Goal: Information Seeking & Learning: Learn about a topic

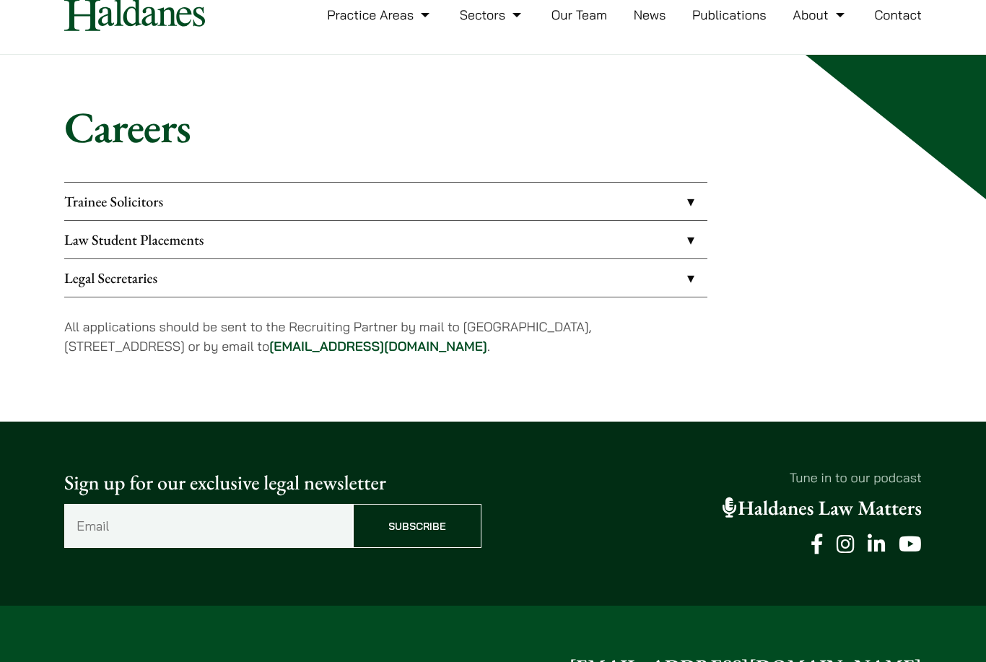
scroll to position [66, 0]
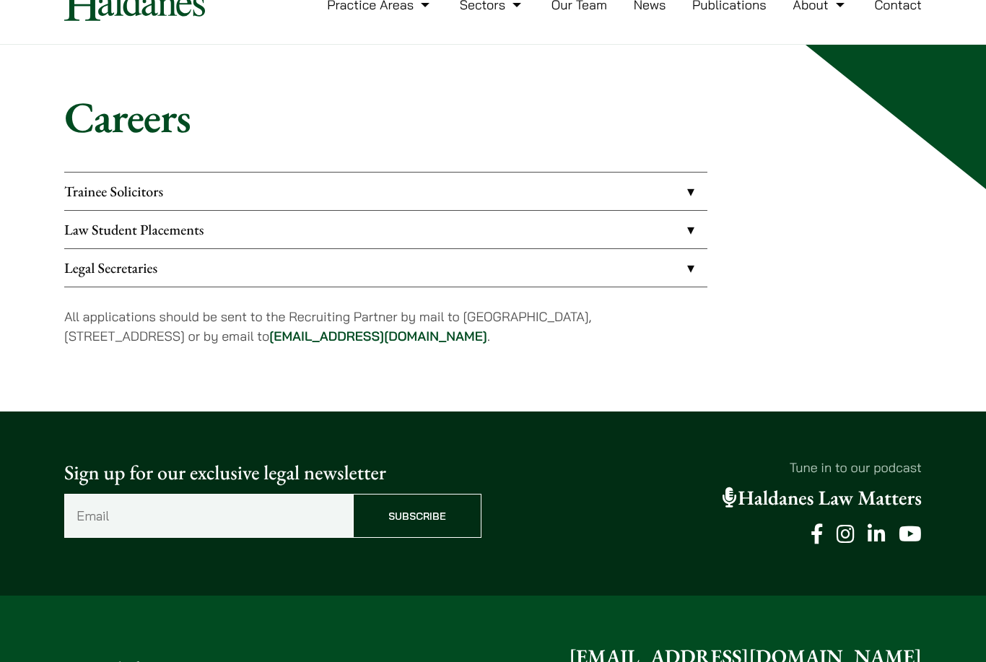
click at [178, 235] on link "Law Student Placements" at bounding box center [385, 230] width 643 height 38
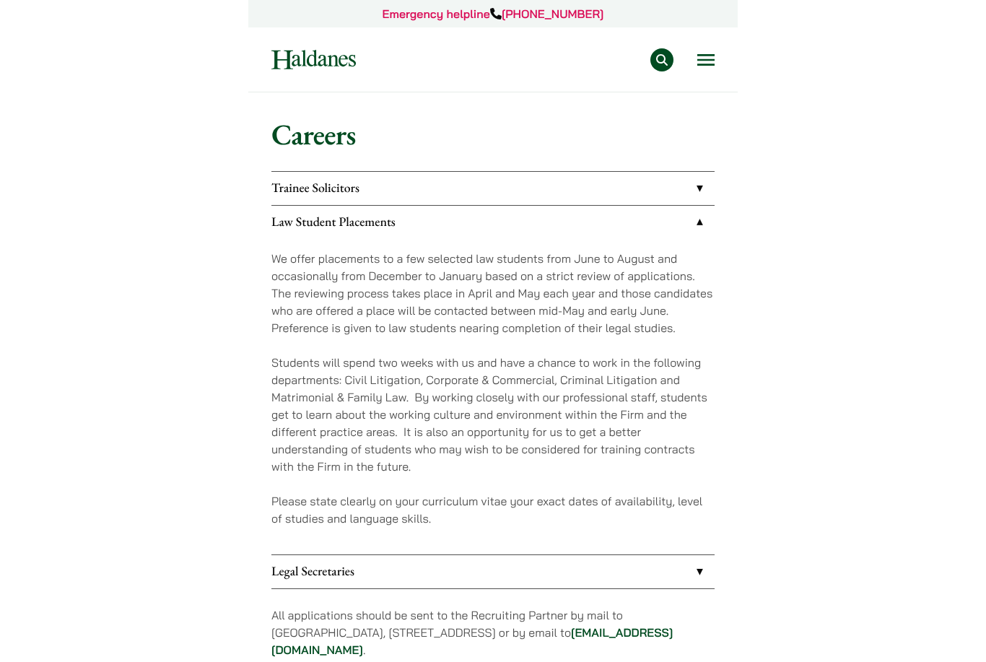
scroll to position [124, 0]
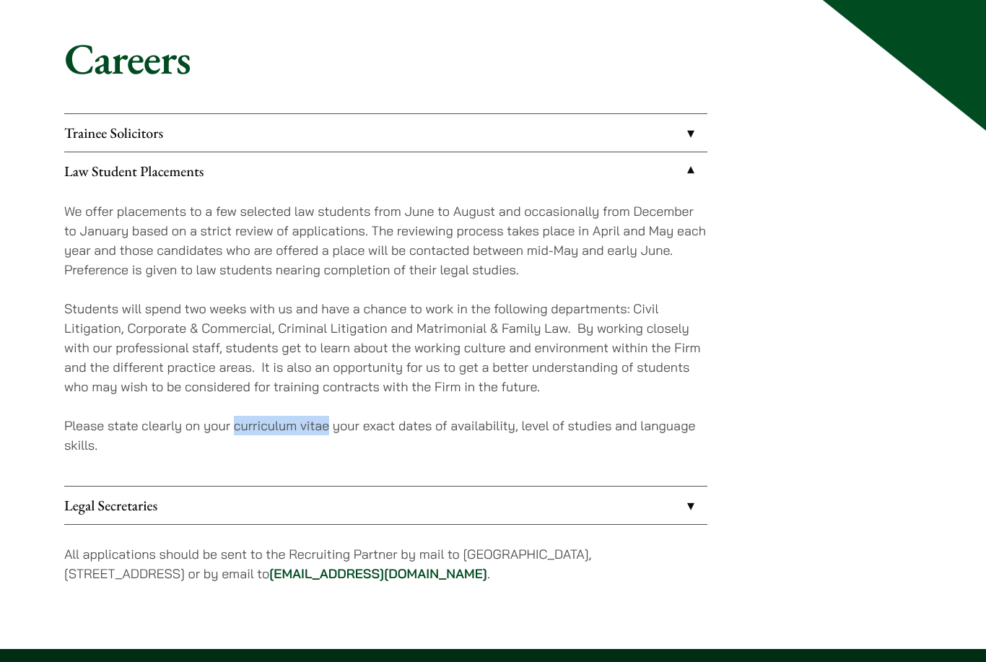
drag, startPoint x: 236, startPoint y: 426, endPoint x: 326, endPoint y: 427, distance: 90.2
click at [326, 427] on p "Please state clearly on your curriculum vitae your exact dates of availability,…" at bounding box center [385, 435] width 643 height 39
copy p "curriculum vitae"
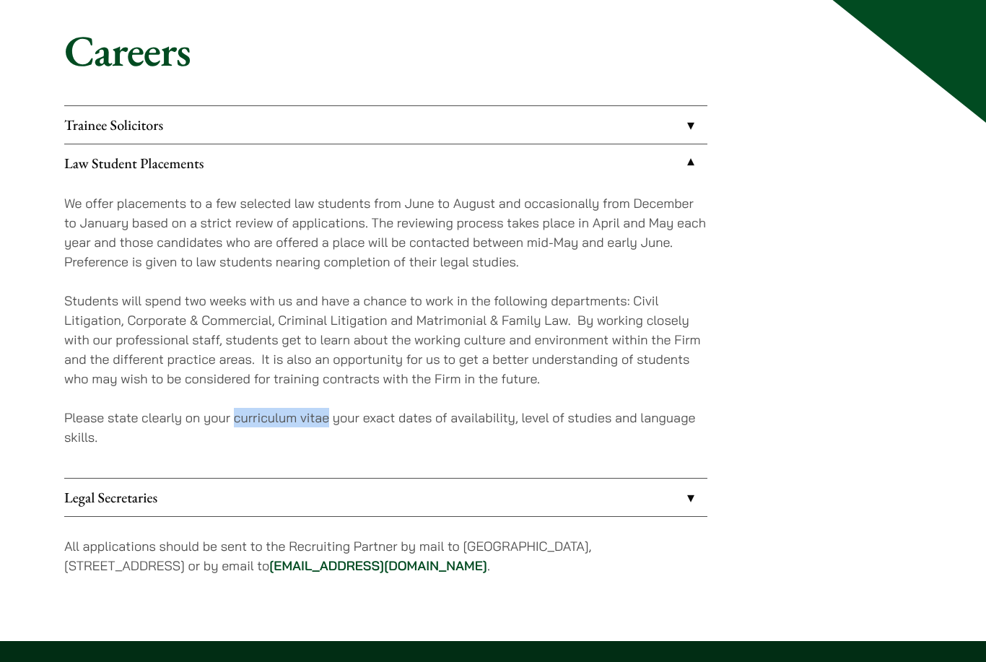
scroll to position [125, 0]
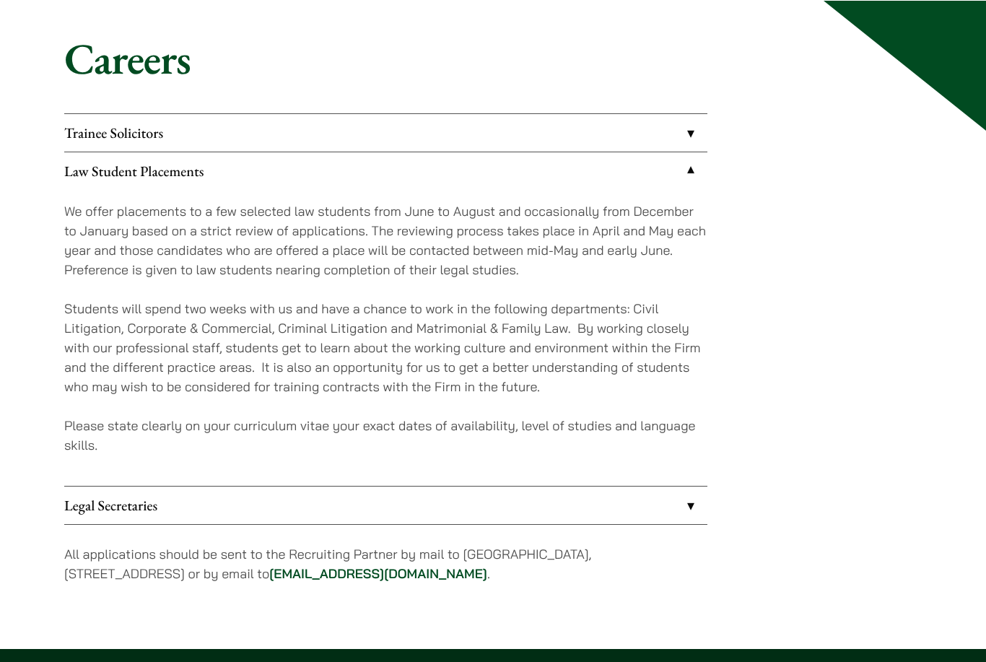
click at [543, 343] on p "Students will spend two weeks with us and have a chance to work in the followin…" at bounding box center [385, 346] width 643 height 97
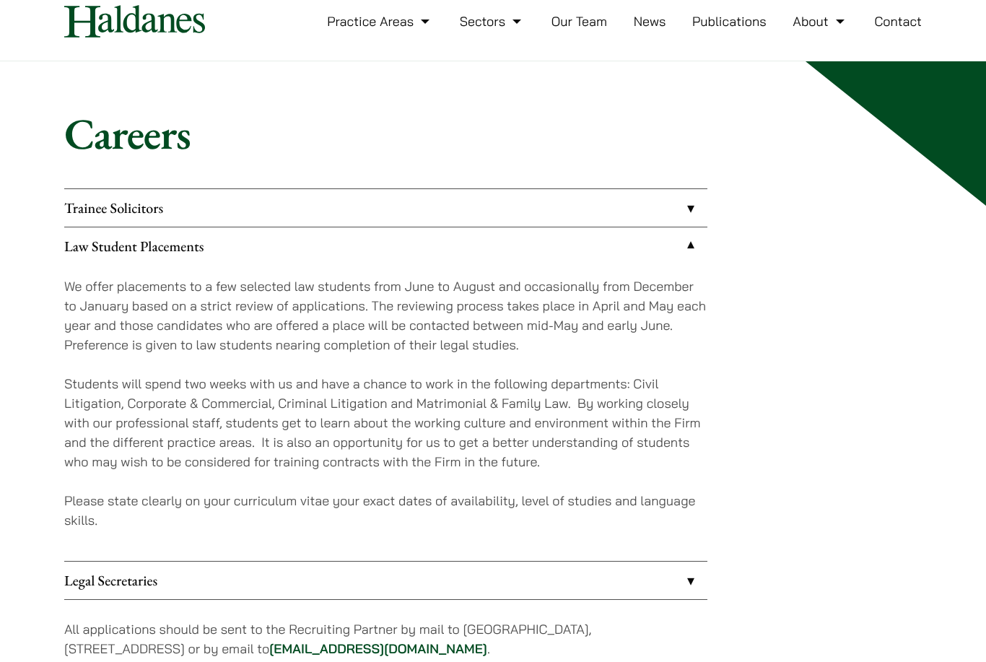
scroll to position [13, 0]
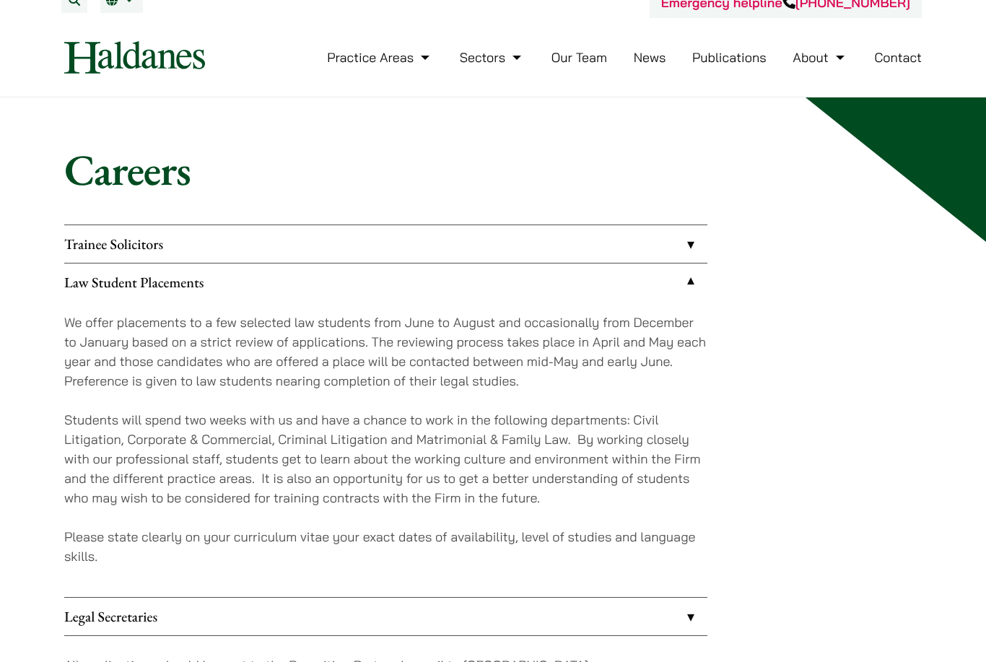
click at [540, 231] on link "Trainee Solicitors" at bounding box center [385, 244] width 643 height 38
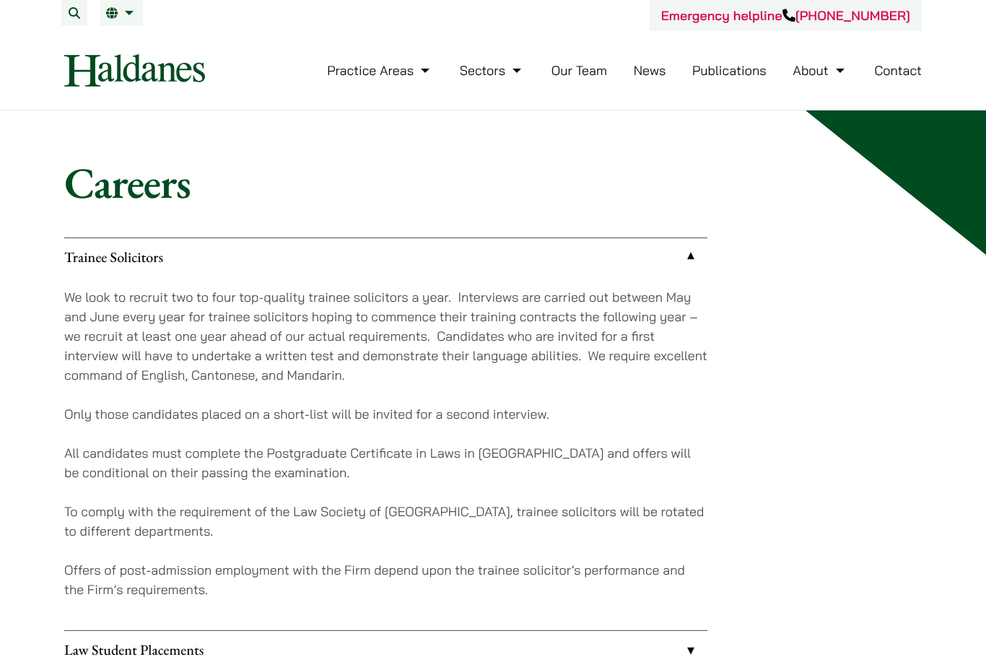
click at [419, 74] on link "Practice Areas" at bounding box center [380, 70] width 106 height 17
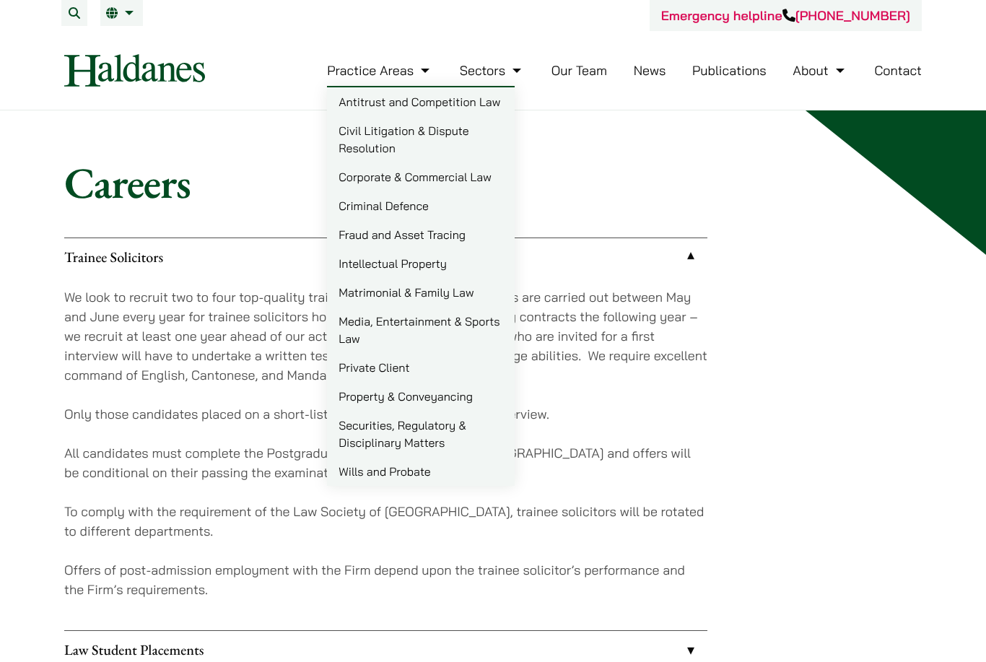
click at [385, 94] on link "Antitrust and Competition Law" at bounding box center [421, 101] width 188 height 29
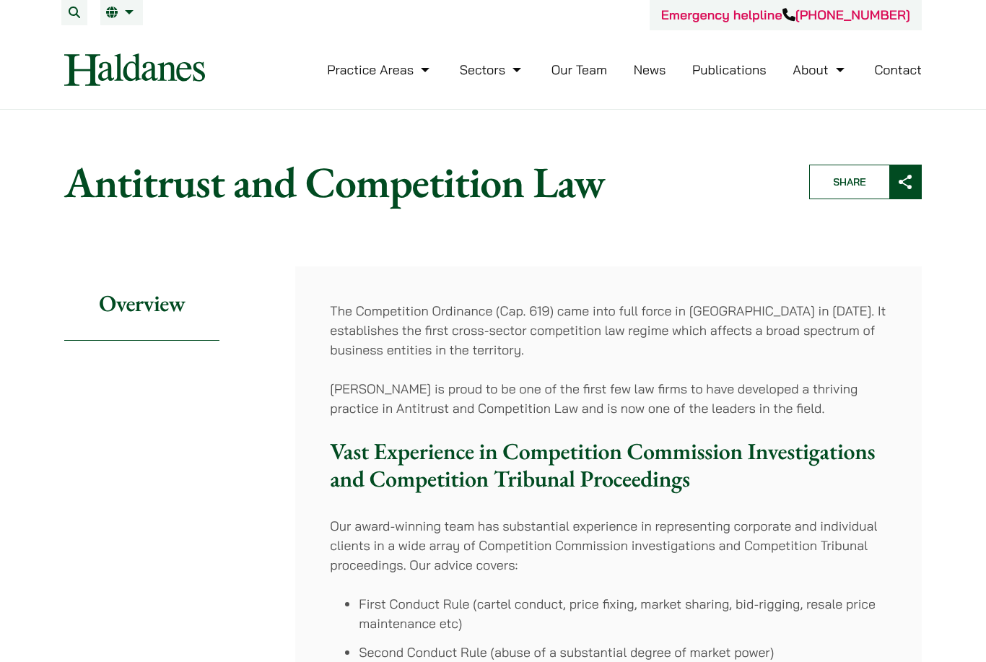
scroll to position [43, 0]
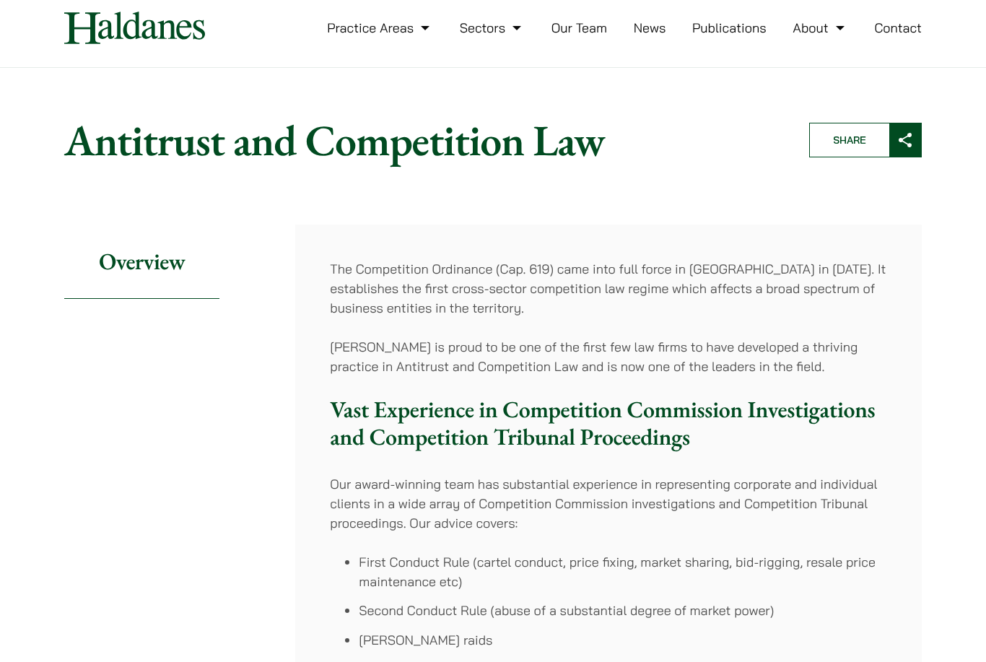
click at [709, 27] on link "Publications" at bounding box center [729, 27] width 74 height 17
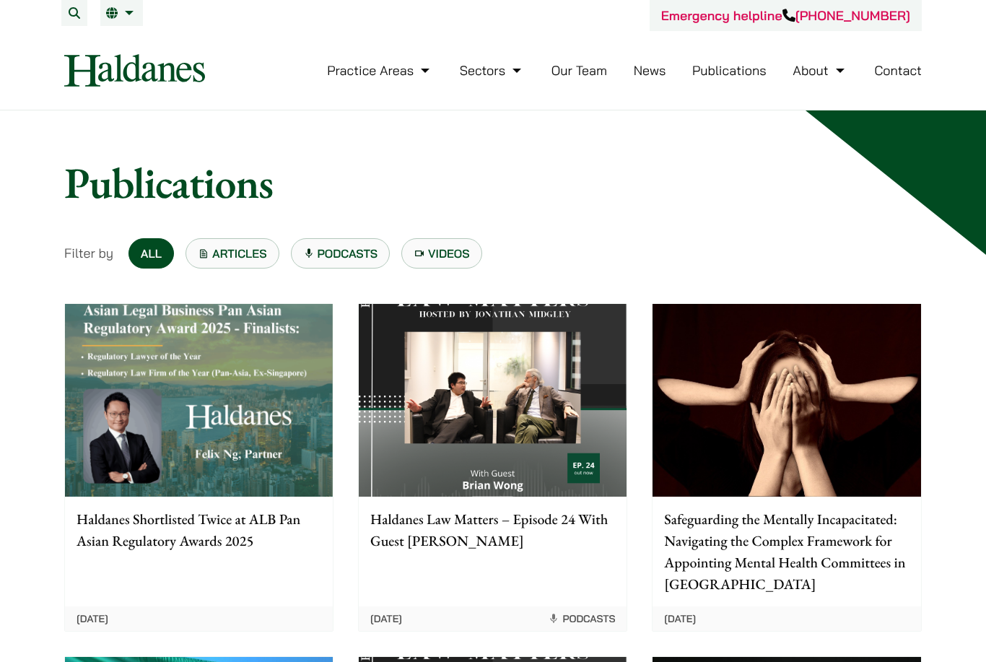
click at [362, 69] on link "Practice Areas" at bounding box center [380, 70] width 106 height 17
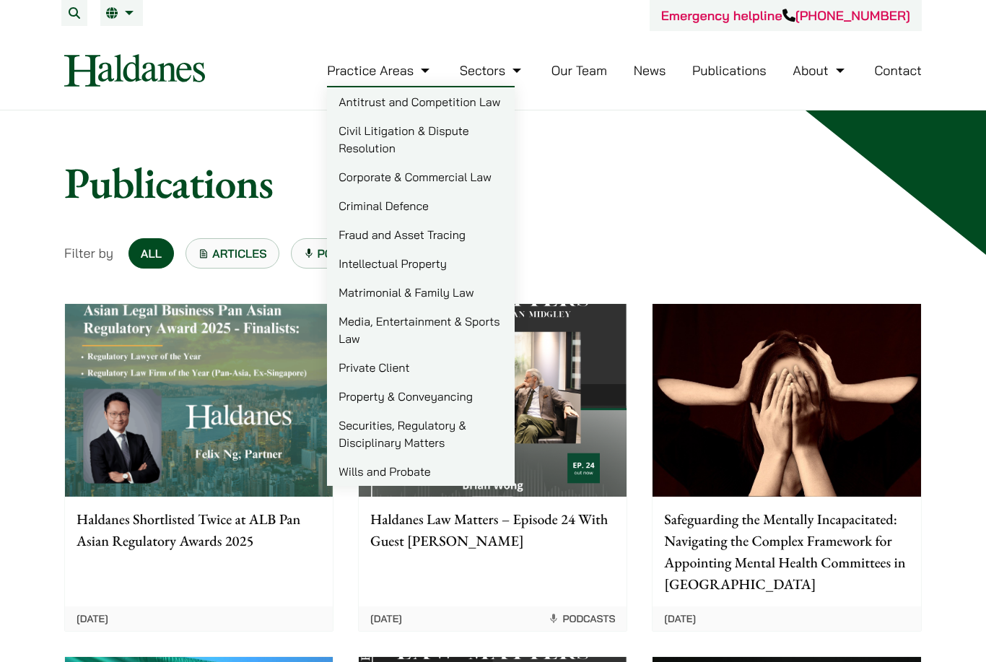
click at [382, 197] on link "Criminal Defence" at bounding box center [421, 205] width 188 height 29
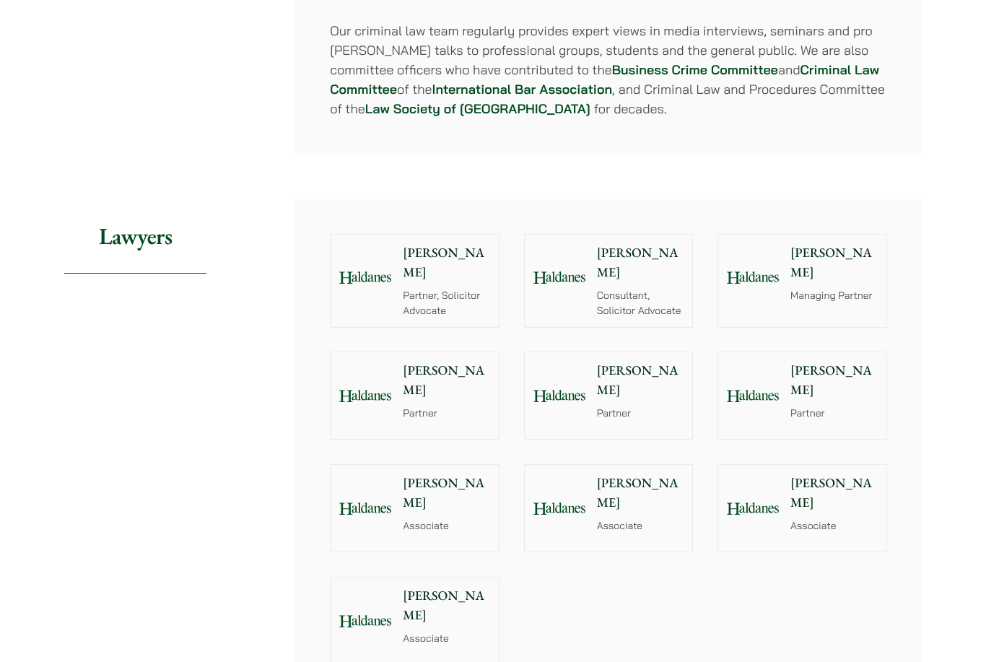
scroll to position [1439, 0]
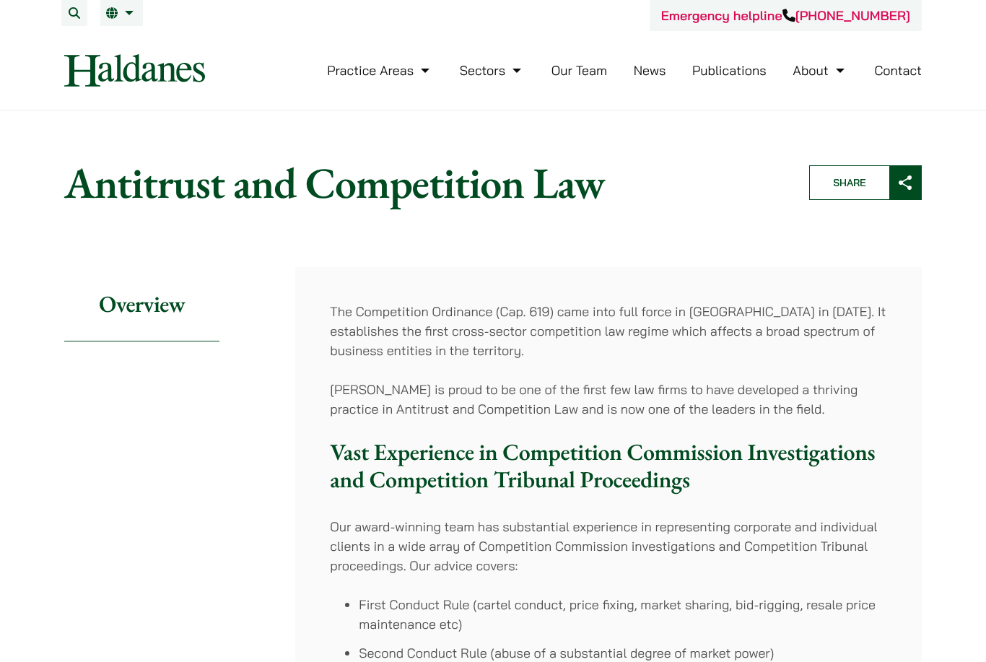
scroll to position [43, 0]
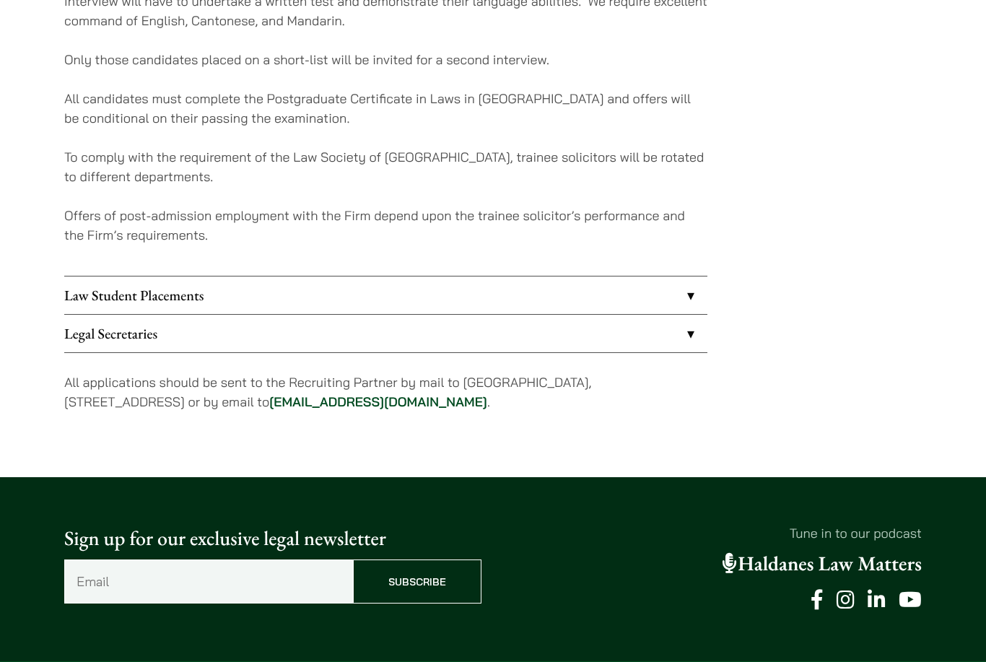
scroll to position [403, 0]
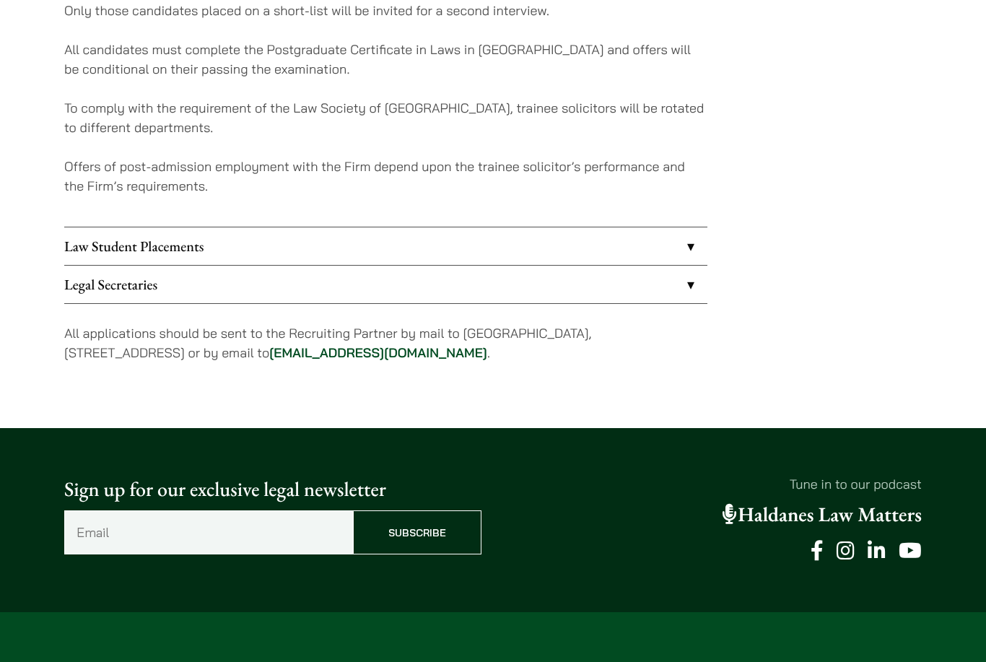
click at [241, 289] on link "Legal Secretaries" at bounding box center [385, 285] width 643 height 38
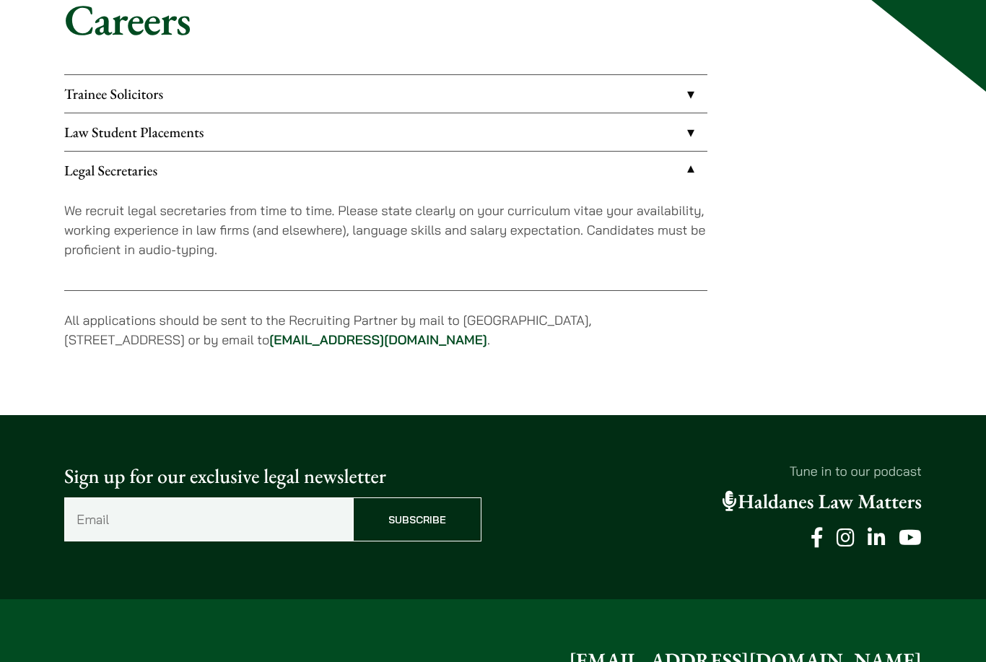
scroll to position [105, 0]
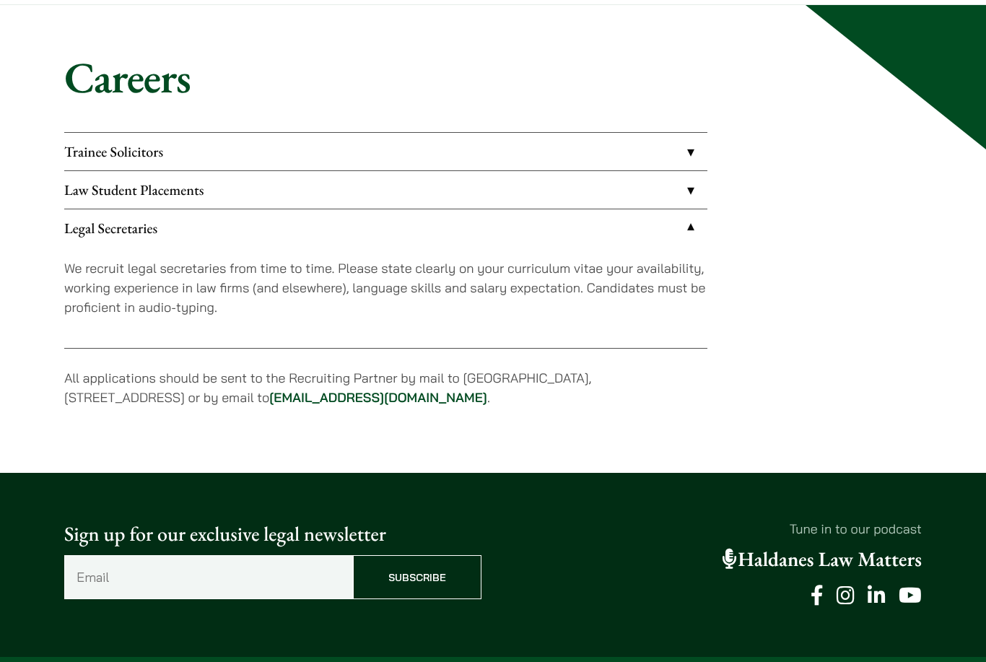
click at [260, 177] on link "Law Student Placements" at bounding box center [385, 190] width 643 height 38
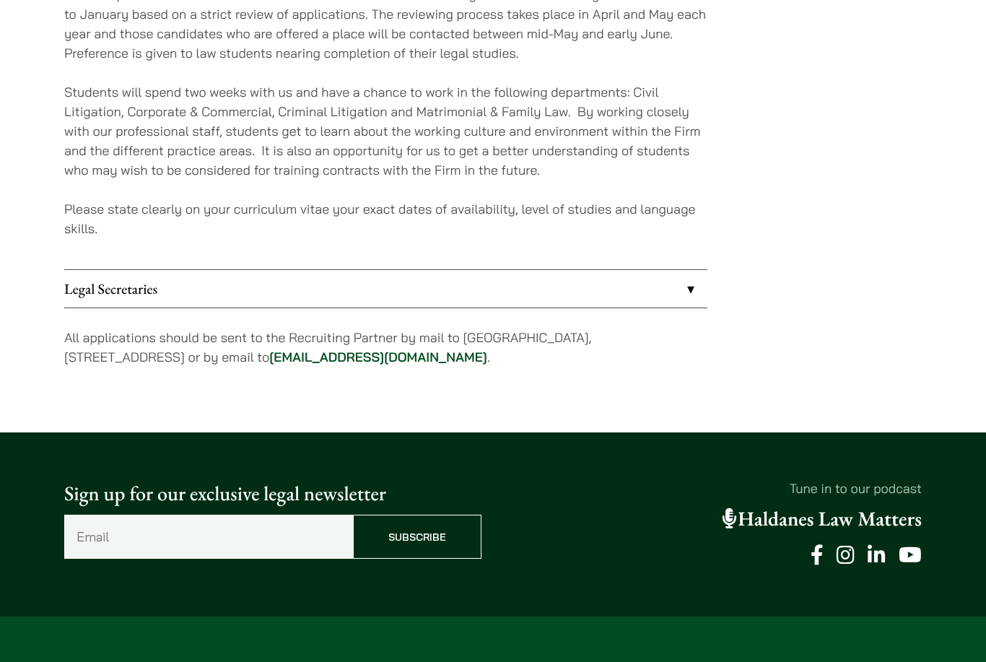
scroll to position [369, 0]
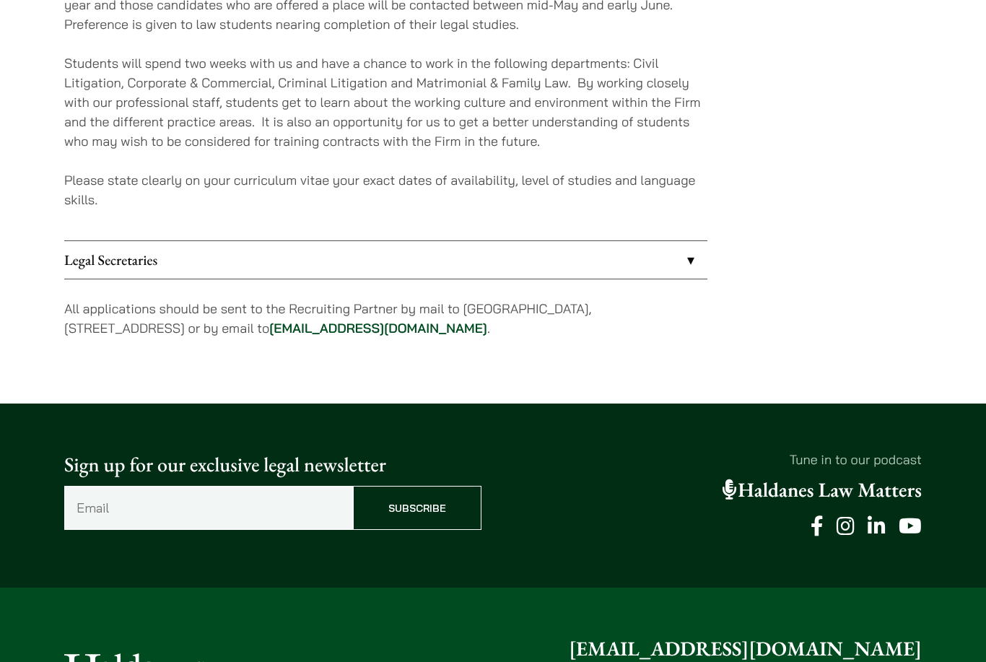
click at [248, 270] on link "Legal Secretaries" at bounding box center [385, 260] width 643 height 38
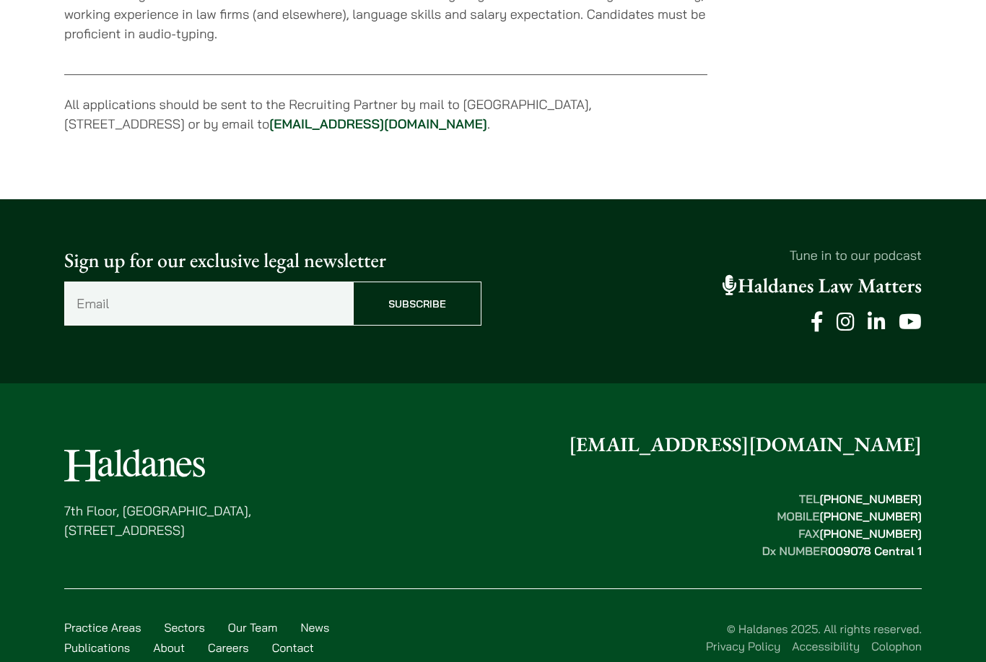
scroll to position [383, 0]
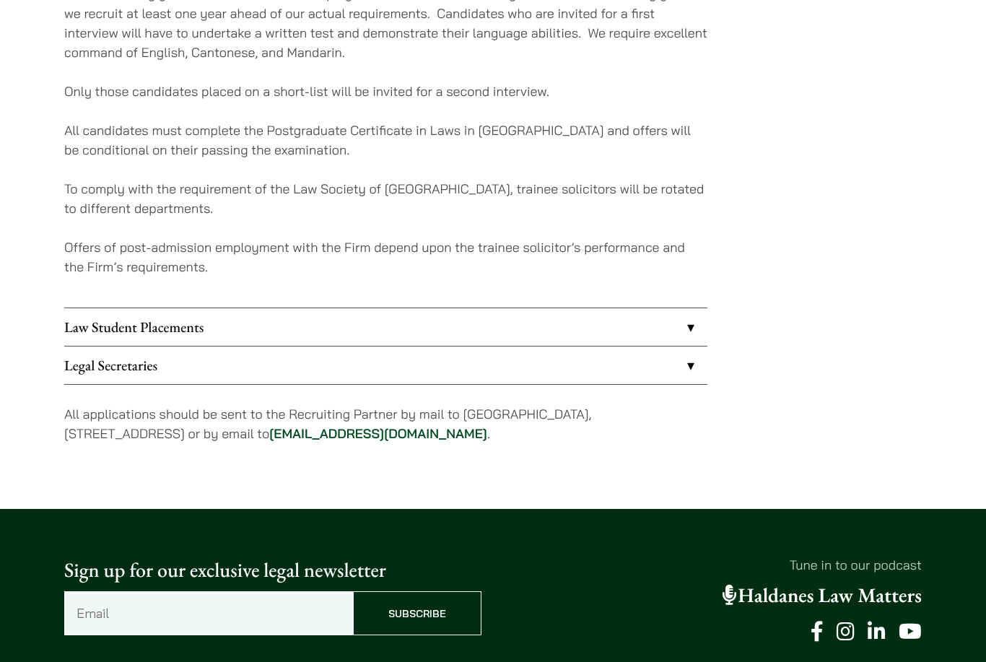
scroll to position [237, 0]
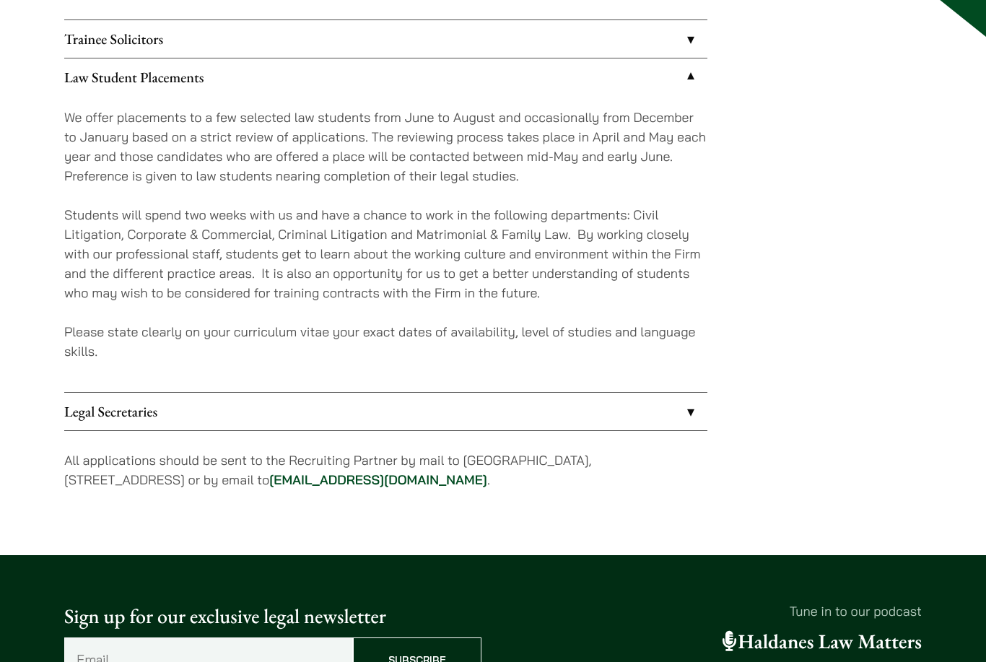
scroll to position [237, 0]
